Goal: Information Seeking & Learning: Learn about a topic

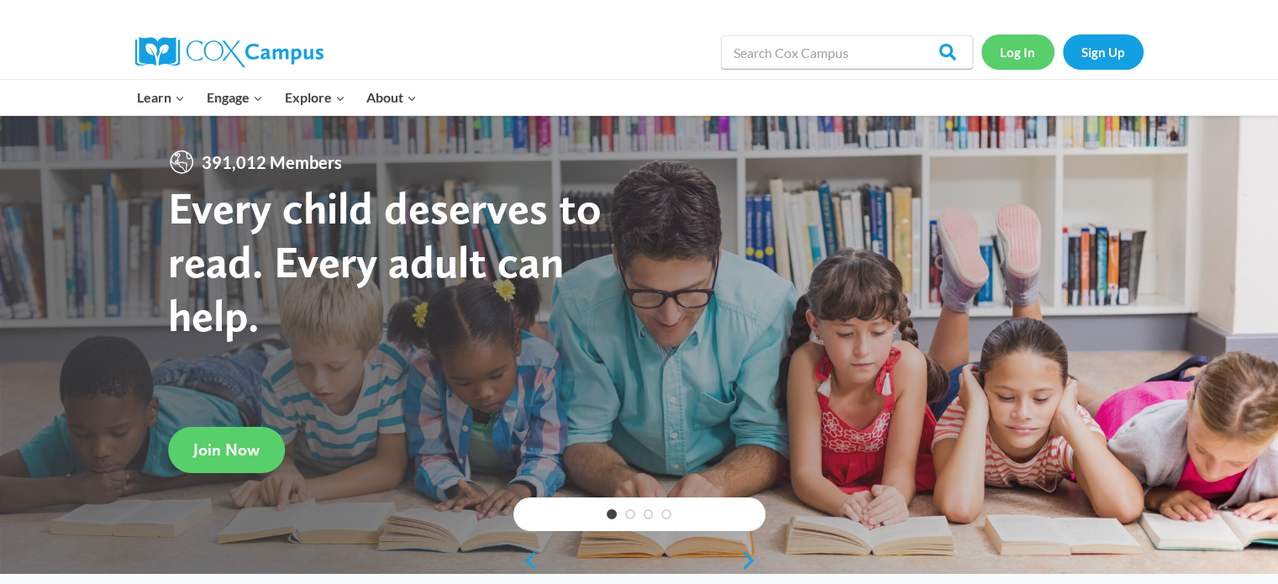
click at [1021, 50] on link "Log In" at bounding box center [1017, 51] width 73 height 34
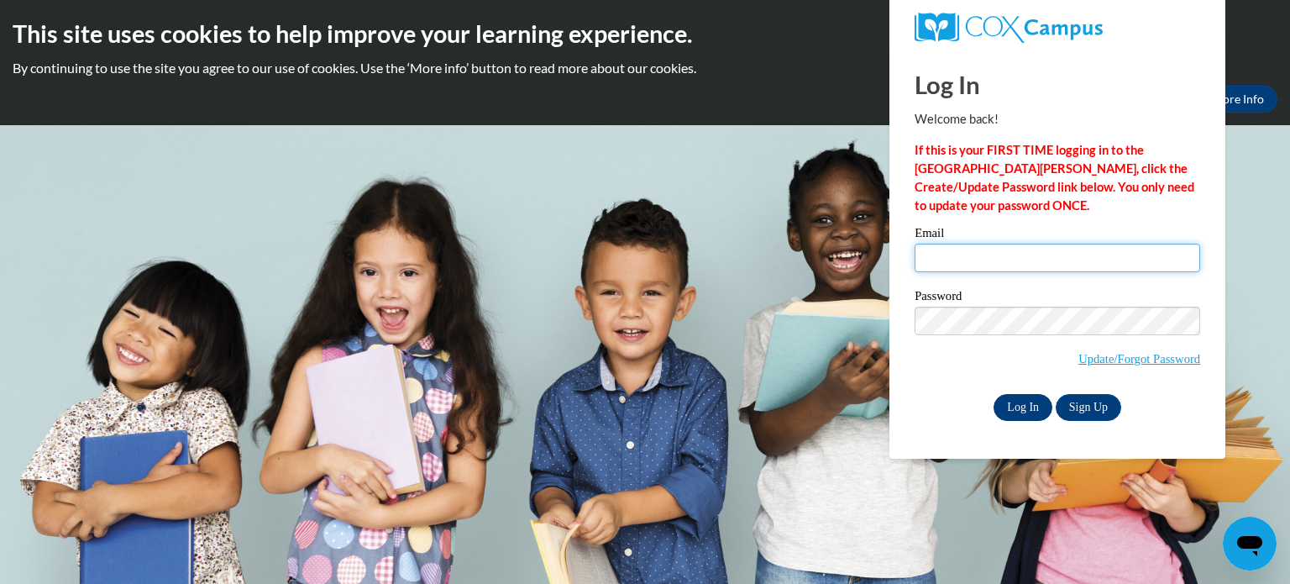
type input "hmarko@kusd.edu"
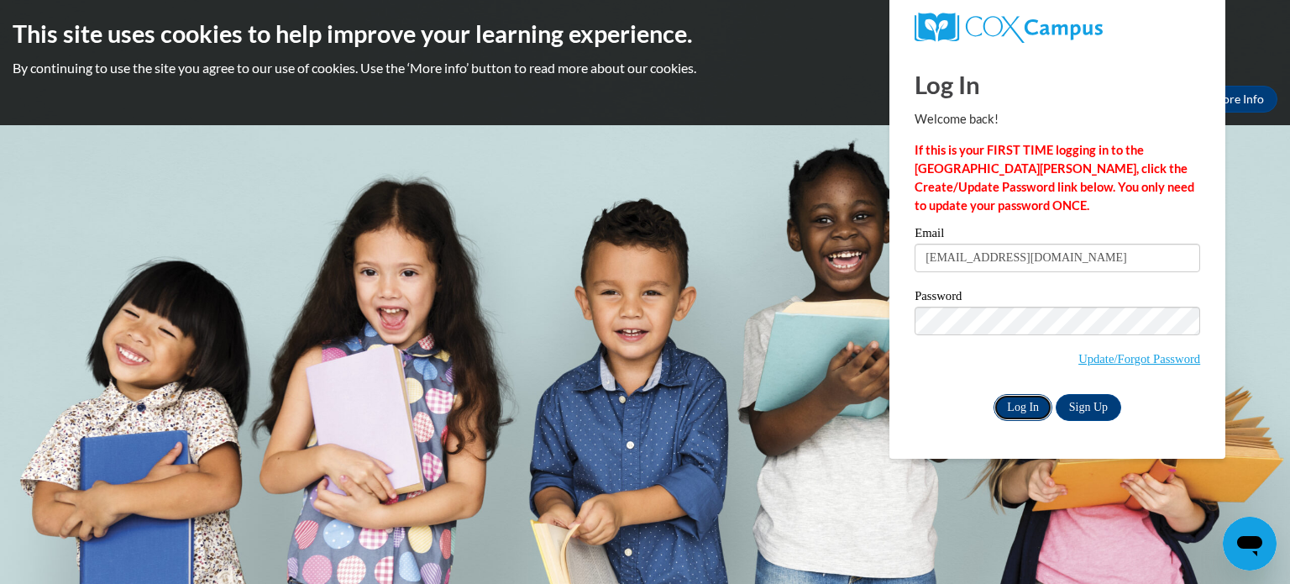
click at [1001, 403] on input "Log In" at bounding box center [1023, 407] width 59 height 27
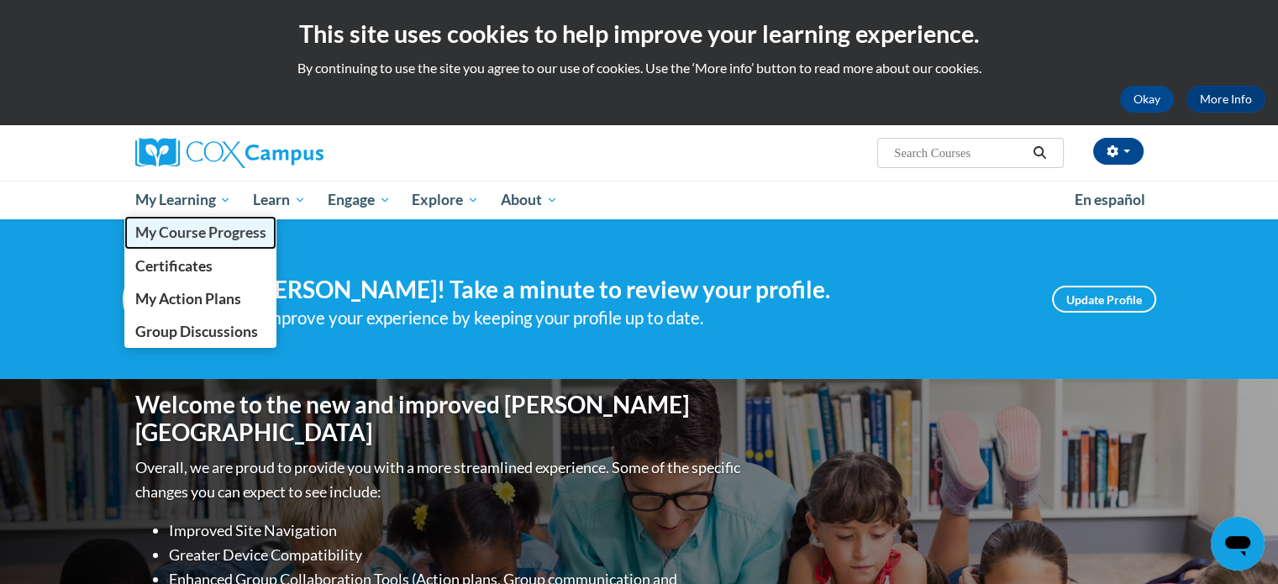
click at [168, 231] on span "My Course Progress" at bounding box center [199, 232] width 131 height 18
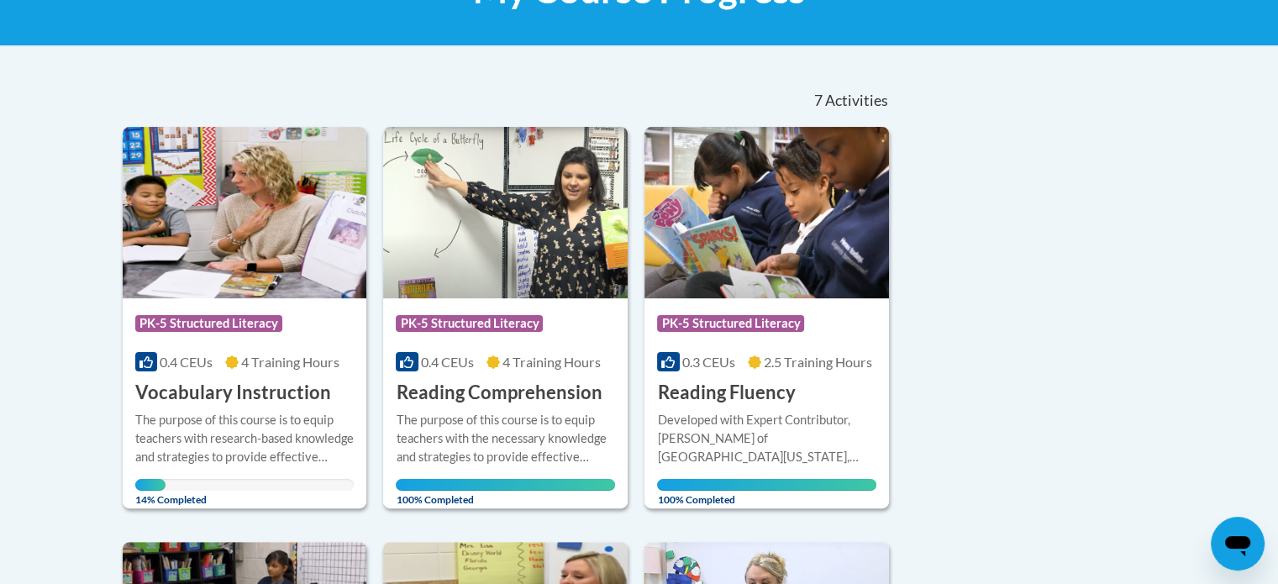
scroll to position [305, 0]
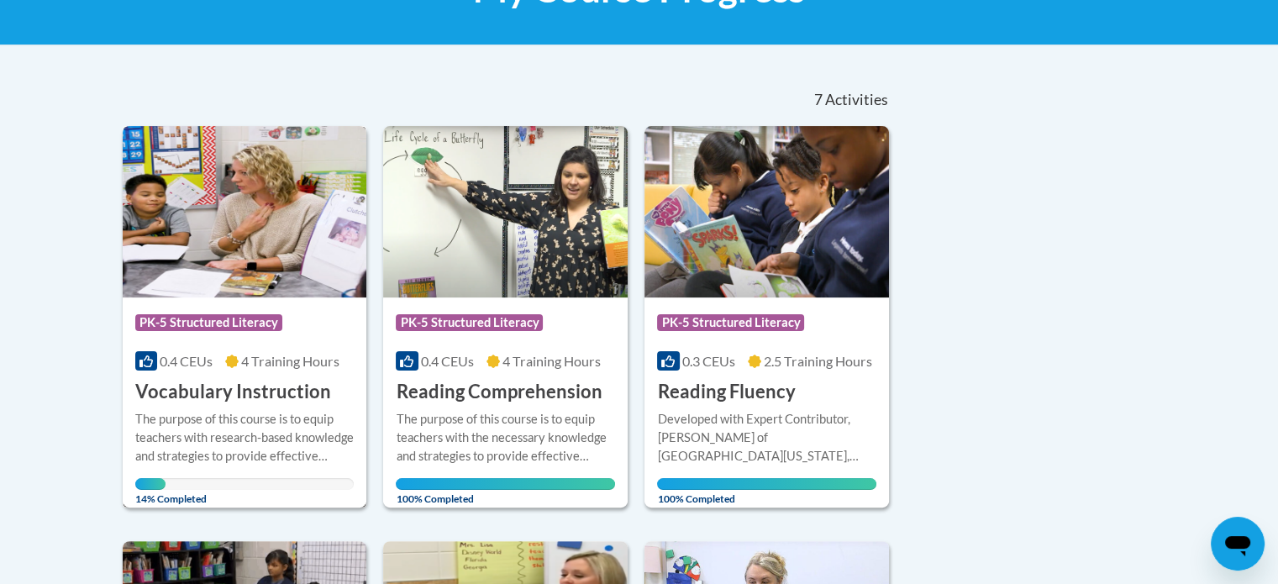
click at [208, 389] on h3 "Vocabulary Instruction" at bounding box center [233, 392] width 196 height 26
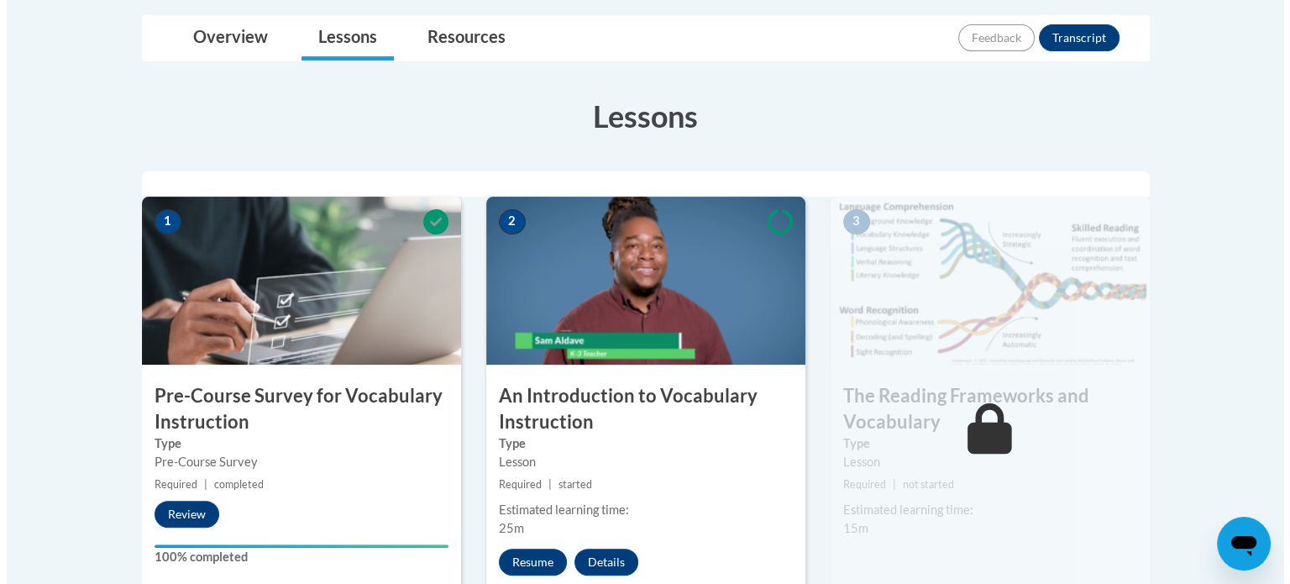
scroll to position [470, 0]
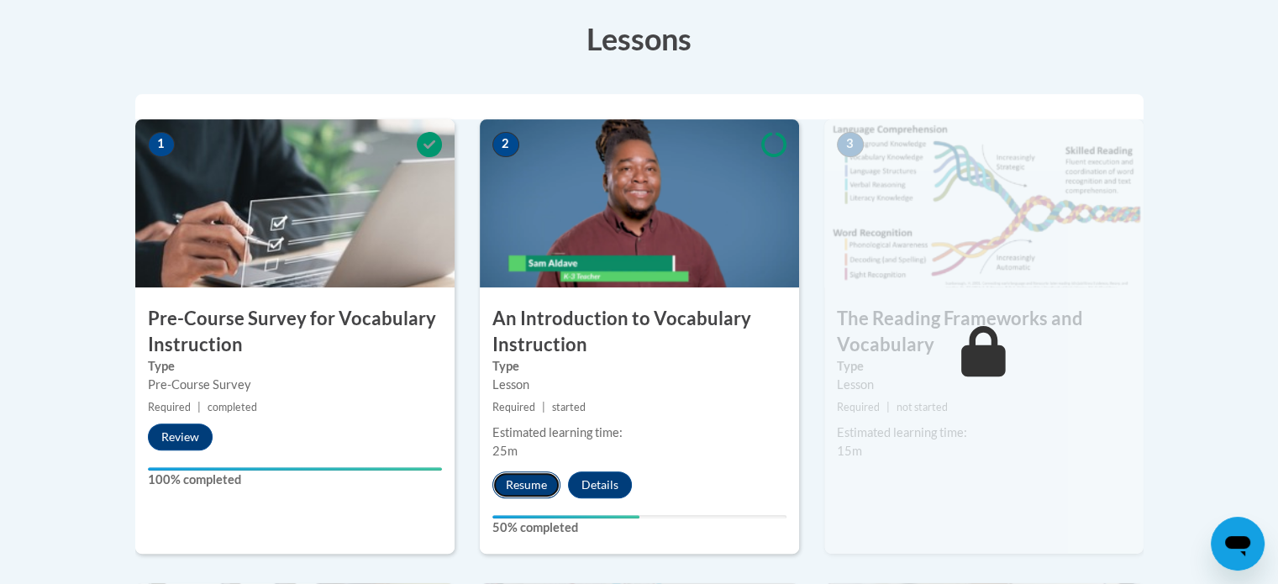
click at [512, 484] on button "Resume" at bounding box center [526, 484] width 68 height 27
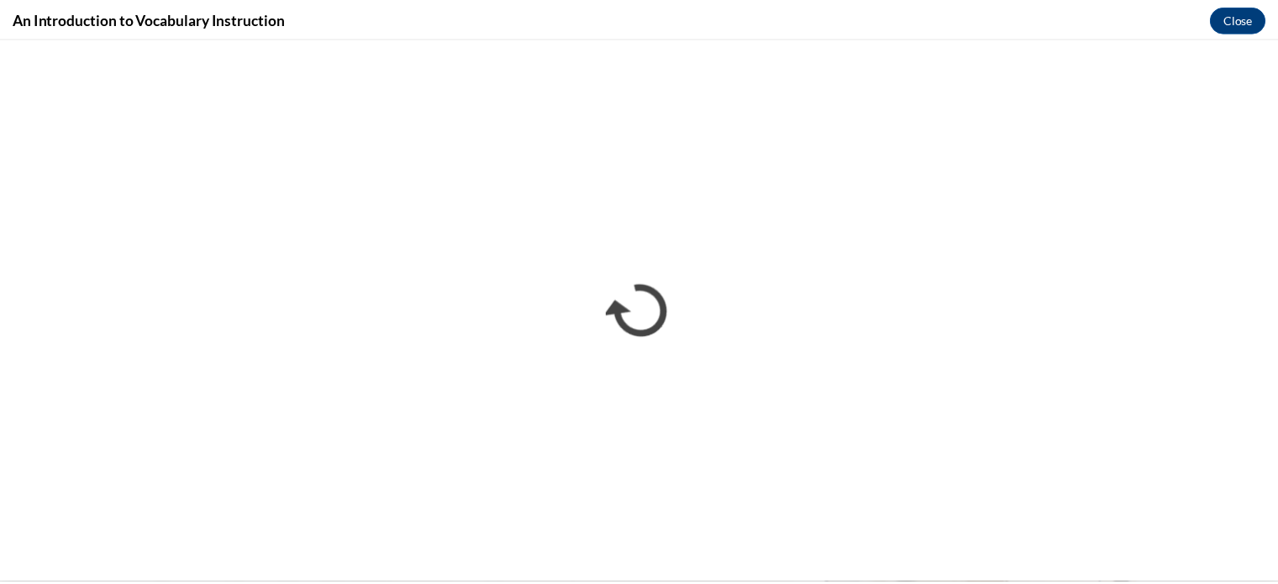
scroll to position [0, 0]
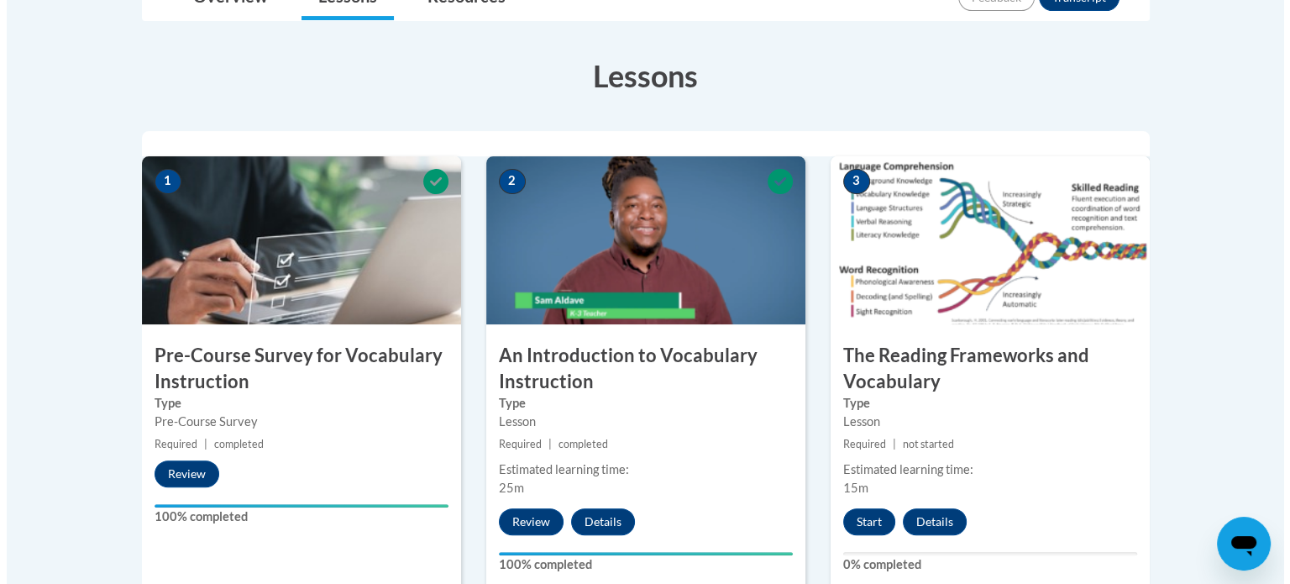
scroll to position [474, 0]
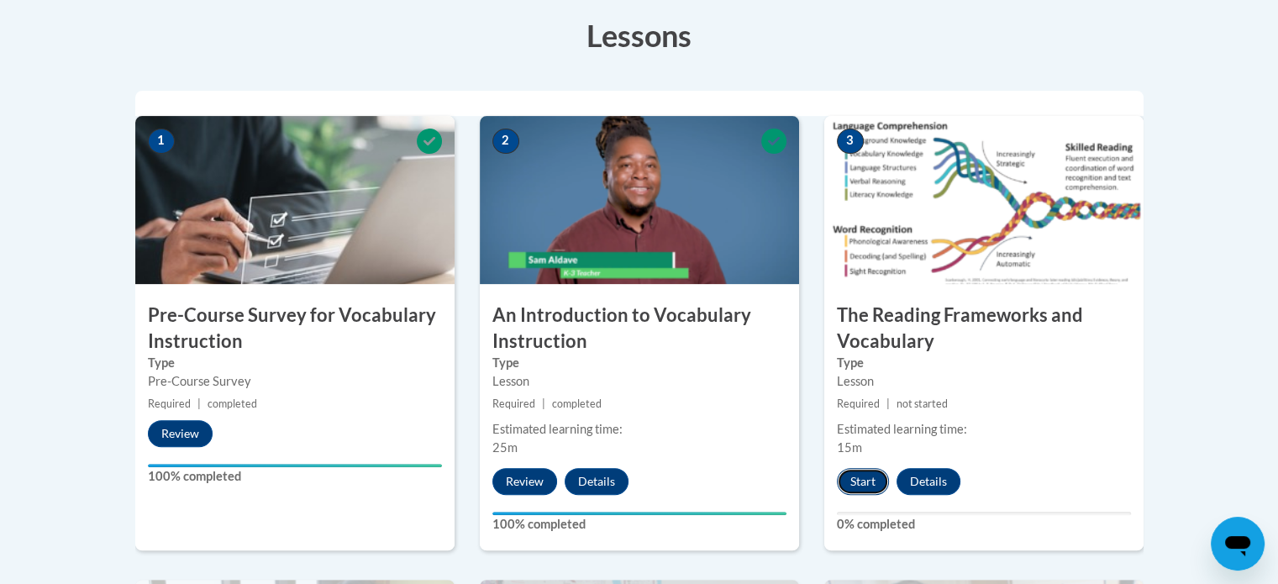
click at [855, 476] on button "Start" at bounding box center [863, 481] width 52 height 27
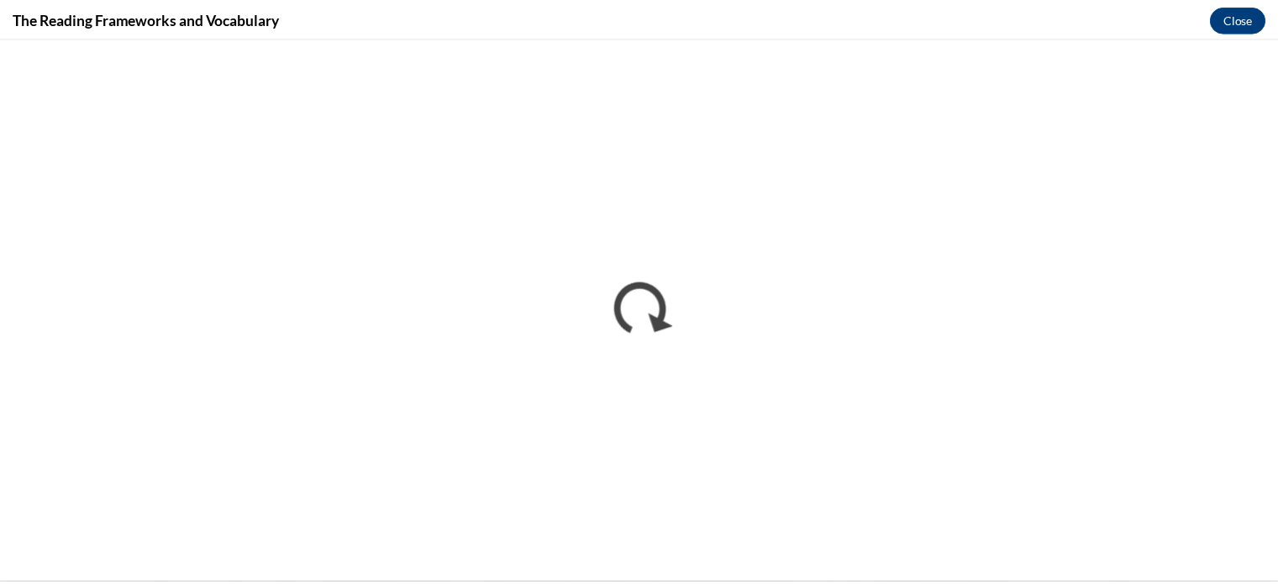
scroll to position [0, 0]
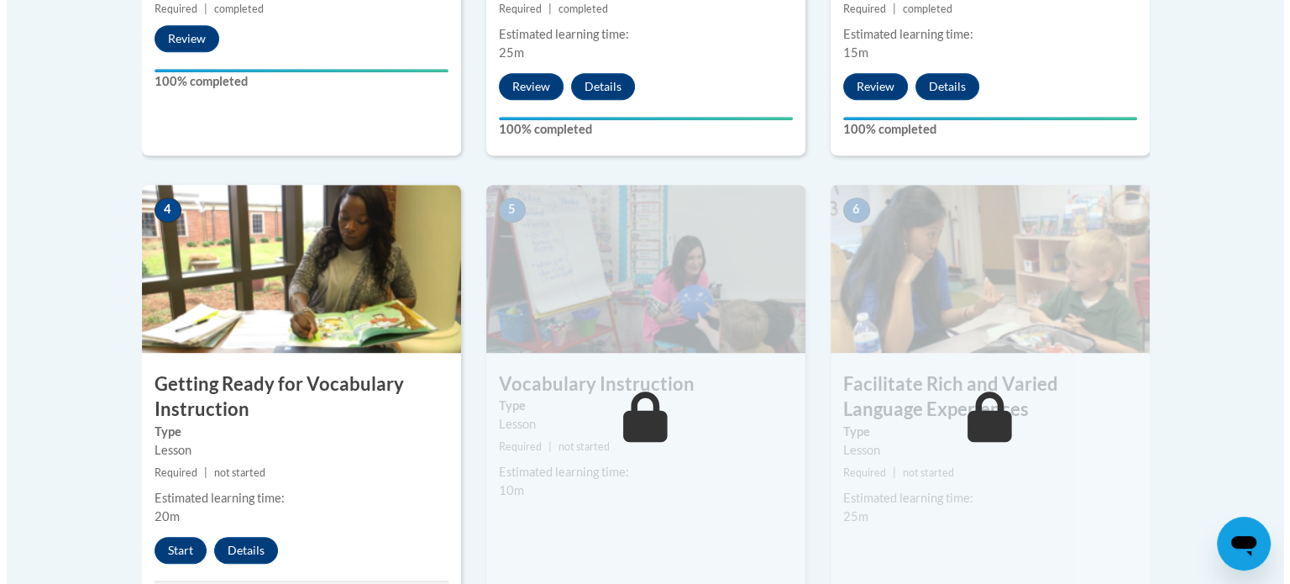
scroll to position [869, 0]
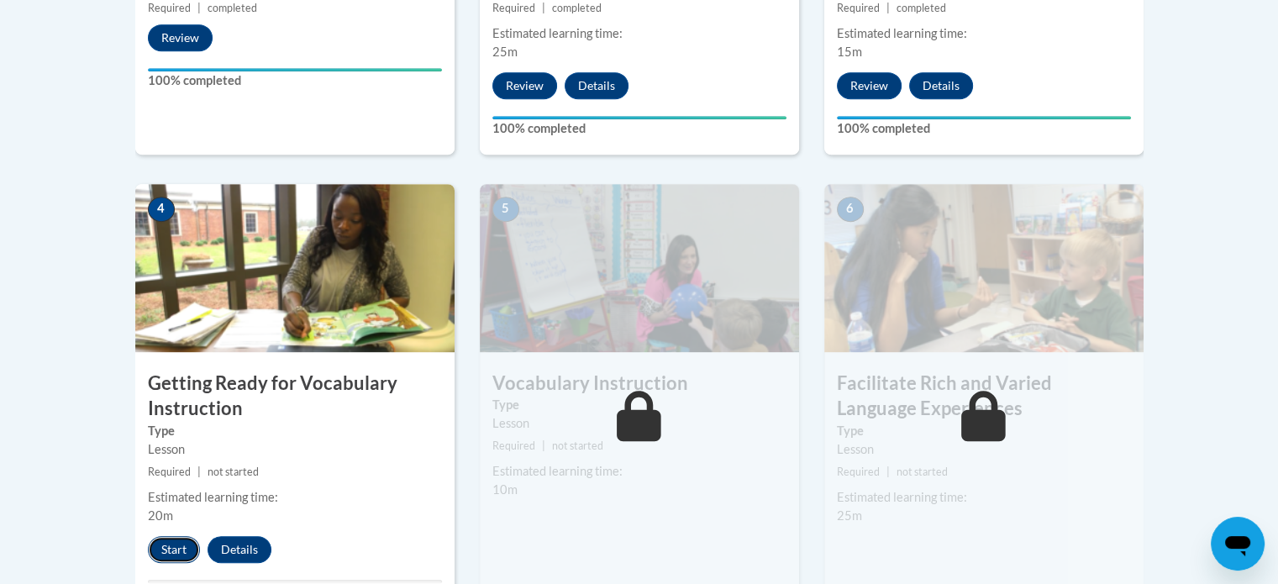
click at [166, 548] on button "Start" at bounding box center [174, 549] width 52 height 27
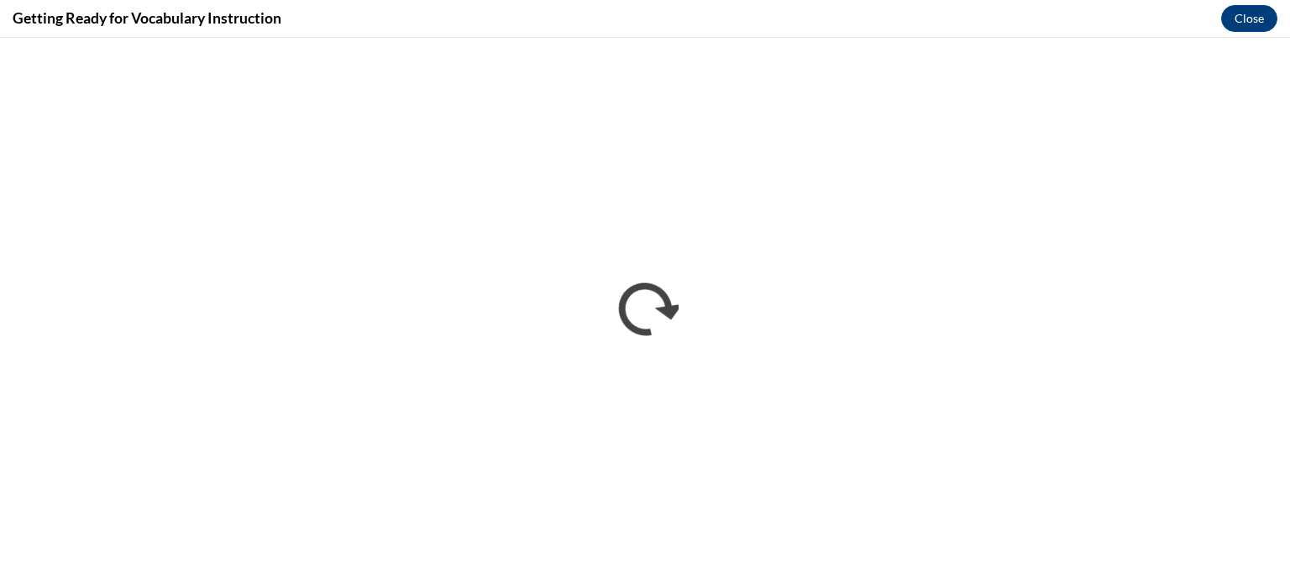
scroll to position [0, 0]
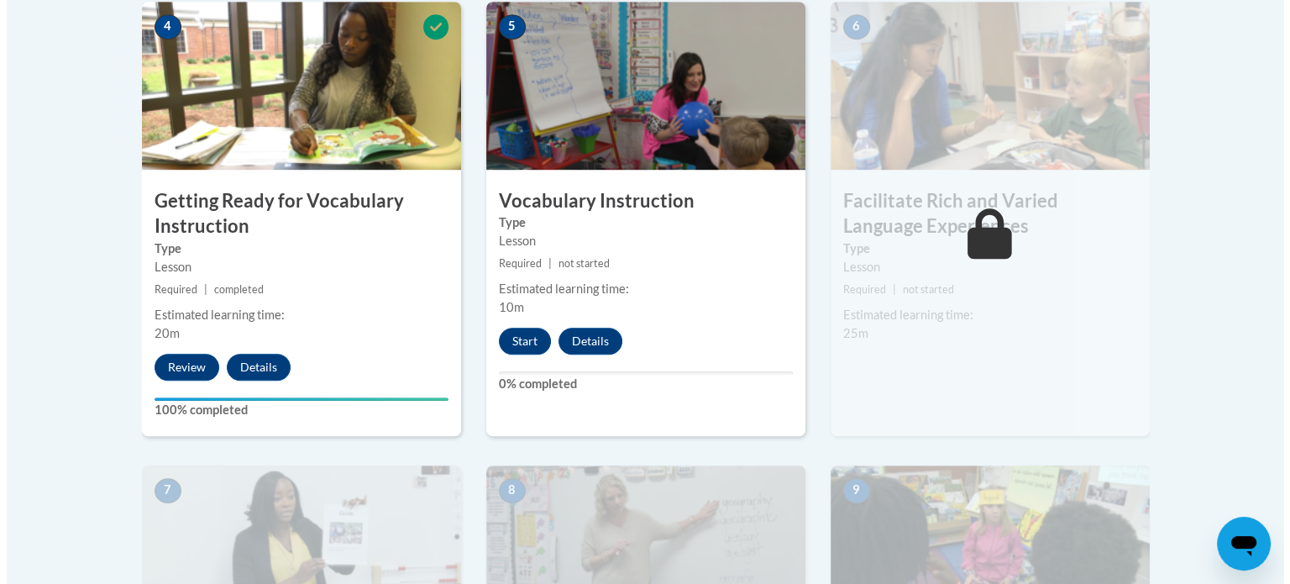
scroll to position [1041, 0]
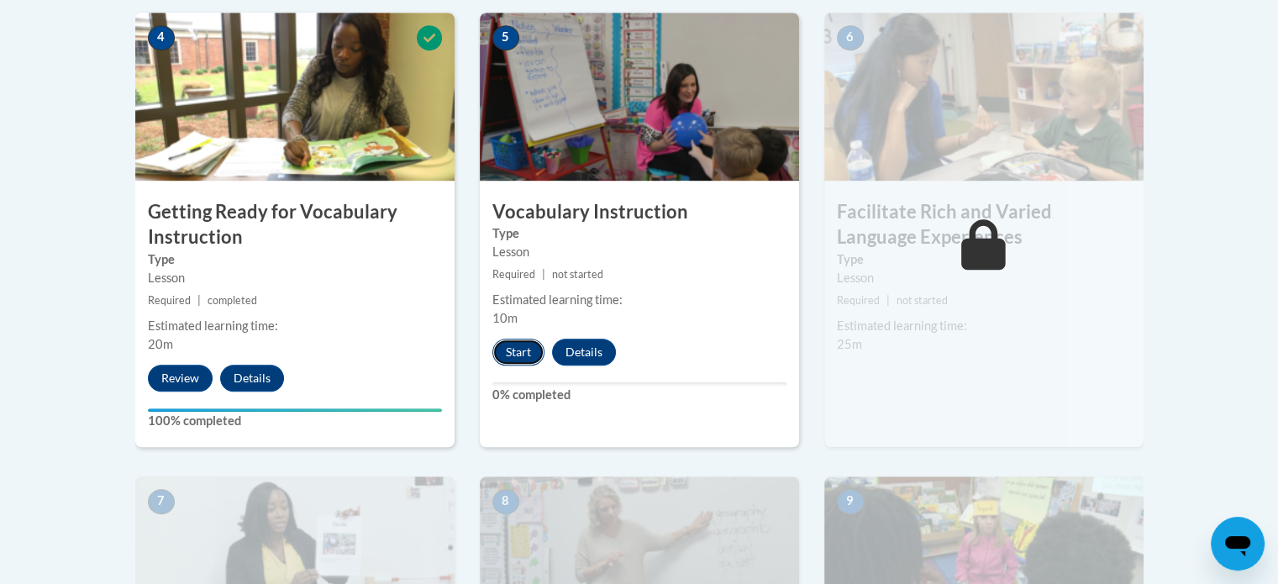
click at [503, 350] on button "Start" at bounding box center [518, 352] width 52 height 27
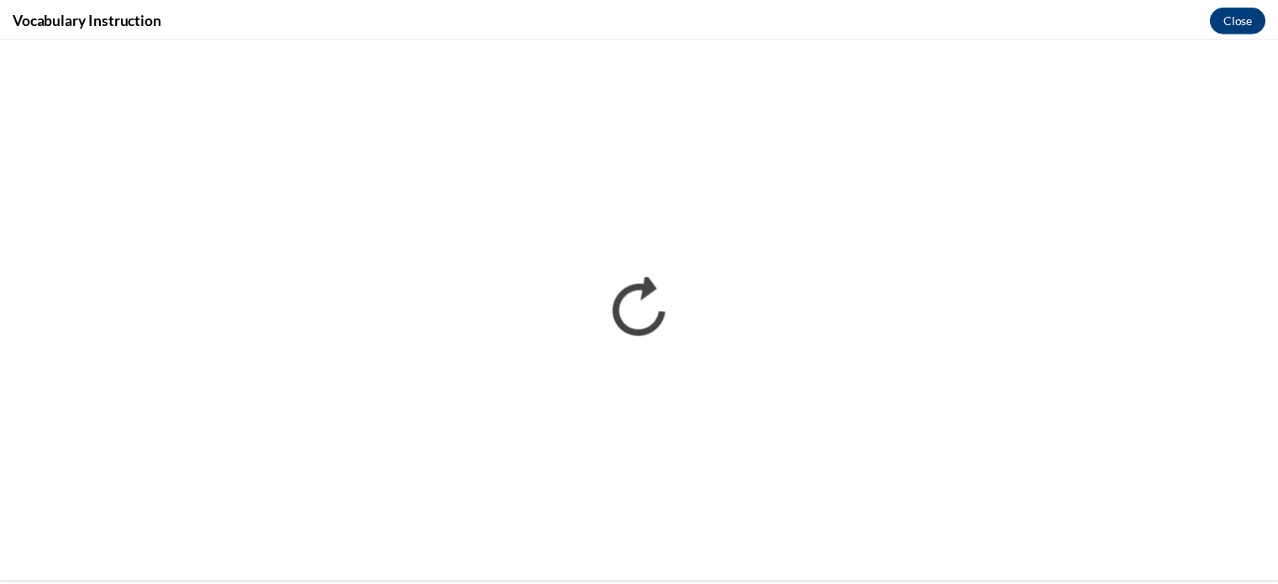
scroll to position [0, 0]
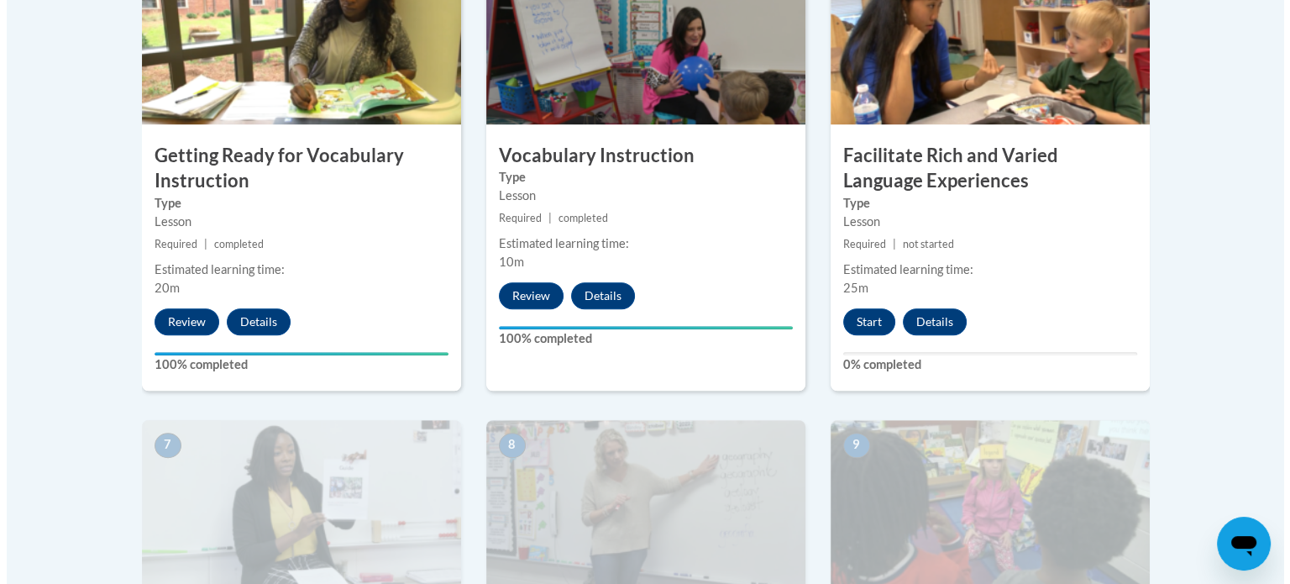
scroll to position [1094, 0]
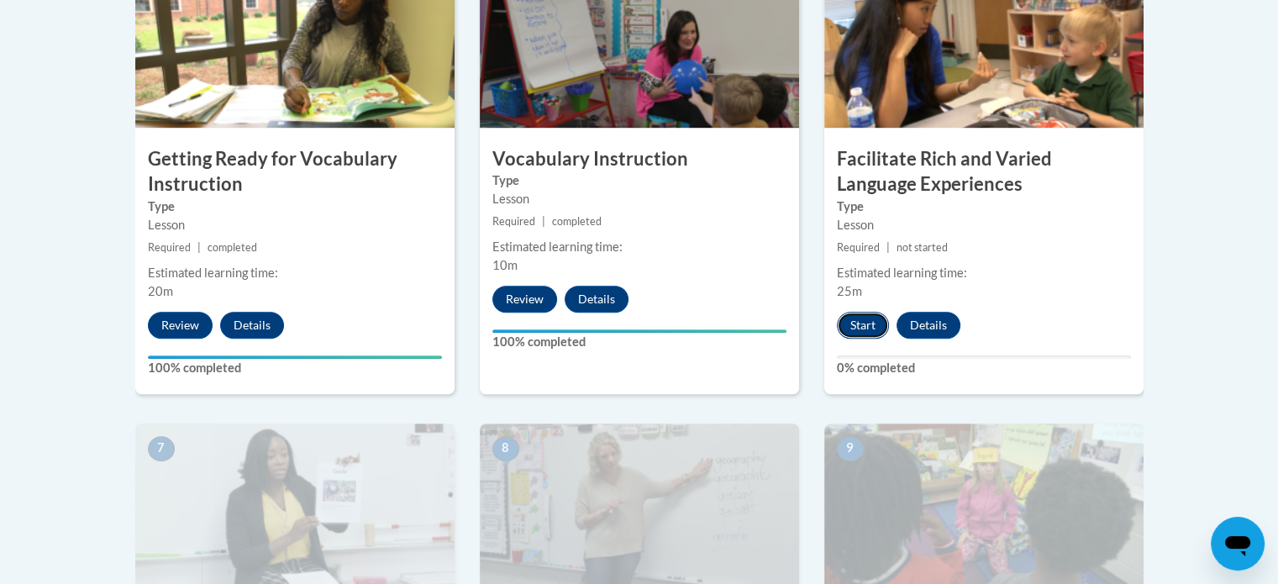
click at [860, 331] on button "Start" at bounding box center [863, 325] width 52 height 27
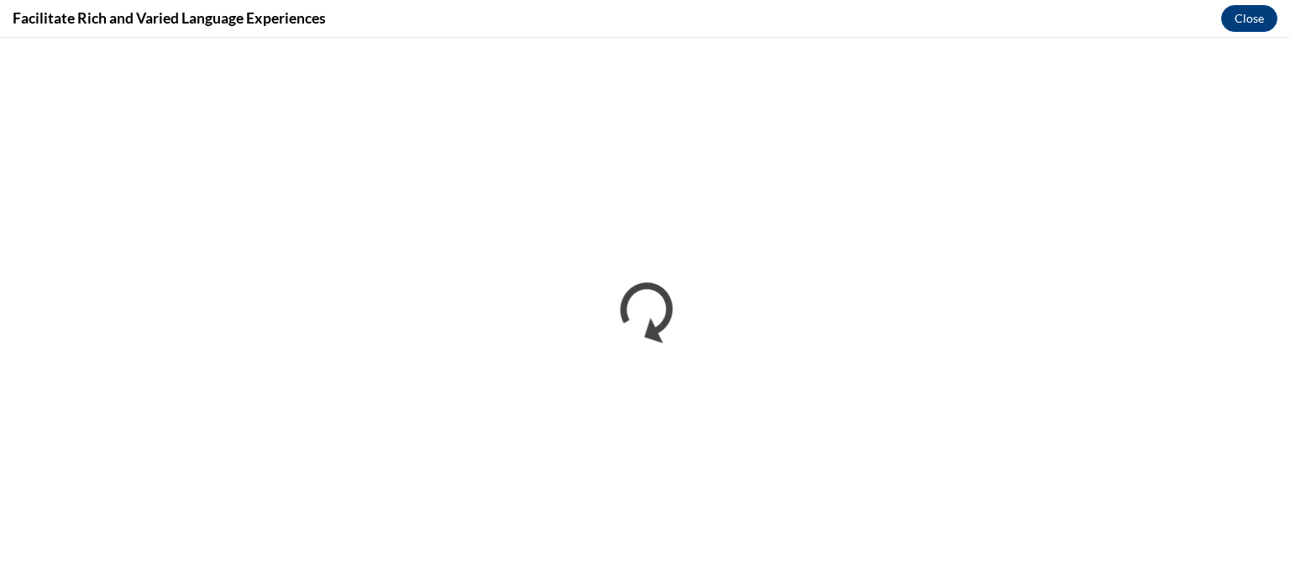
scroll to position [0, 0]
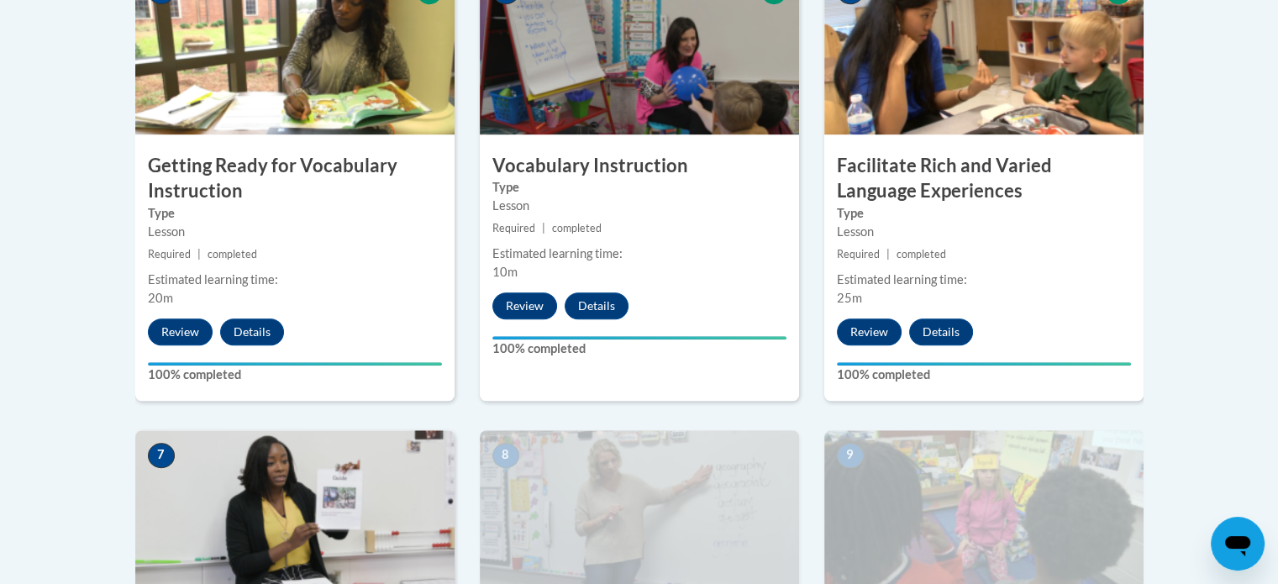
scroll to position [1088, 0]
click at [37, 448] on body "This site uses cookies to help improve your learning experience. By continuing …" at bounding box center [639, 306] width 1278 height 2789
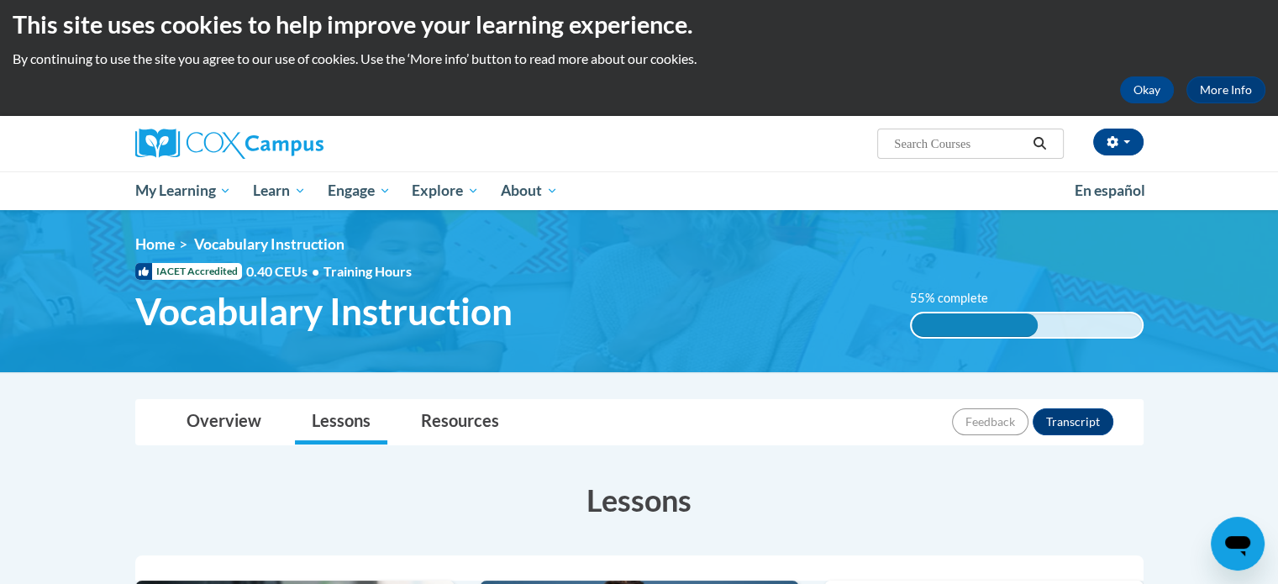
scroll to position [0, 0]
